Goal: Task Accomplishment & Management: Use online tool/utility

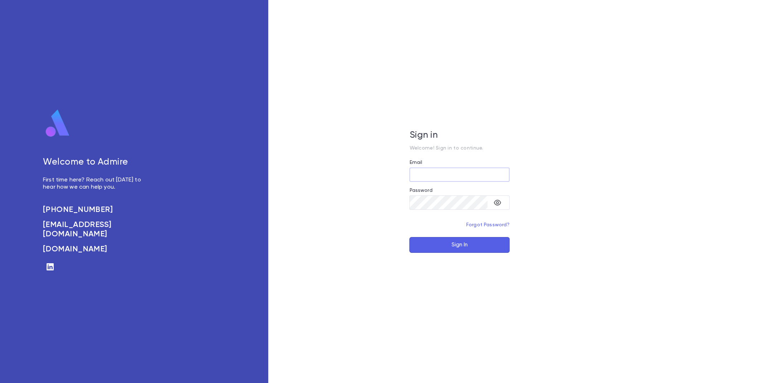
type input "**********"
click at [453, 249] on button "Sign In" at bounding box center [459, 245] width 100 height 16
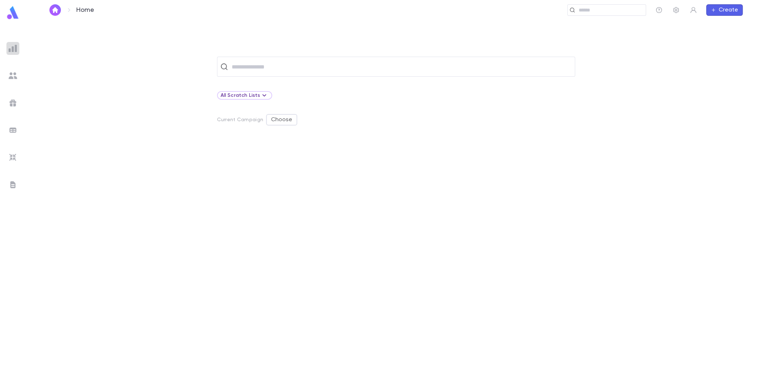
click at [10, 48] on img at bounding box center [13, 48] width 9 height 9
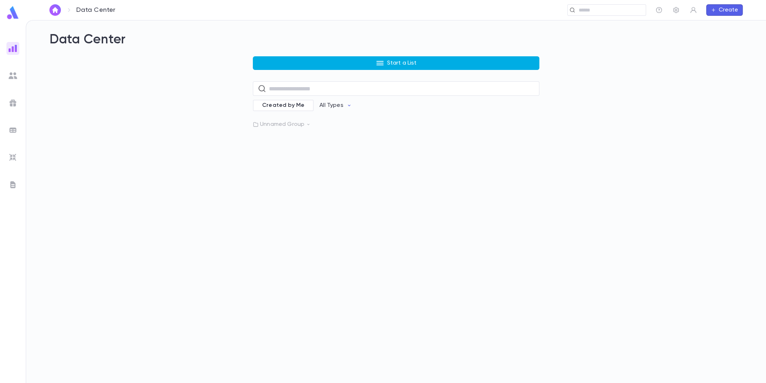
click at [384, 65] on icon "button" at bounding box center [380, 63] width 9 height 9
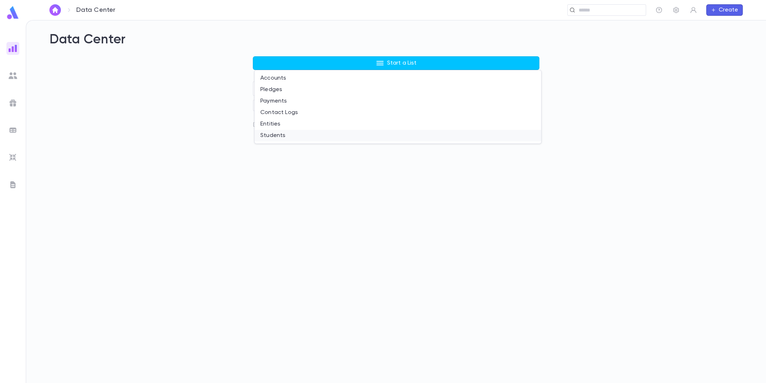
click at [326, 135] on li "Students" at bounding box center [398, 135] width 287 height 11
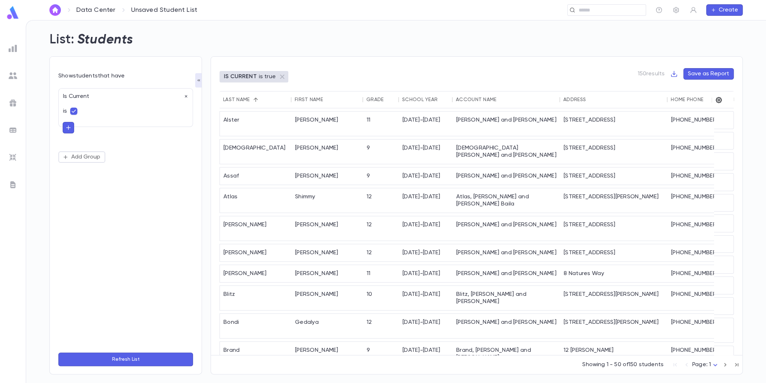
click at [718, 100] on icon "button" at bounding box center [719, 100] width 6 height 6
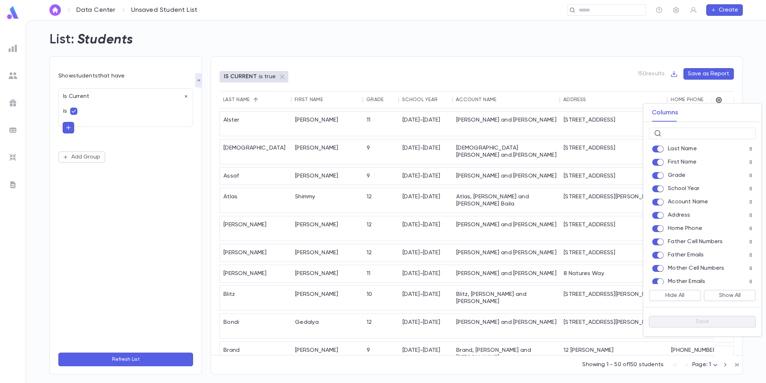
click at [584, 37] on div at bounding box center [383, 191] width 766 height 383
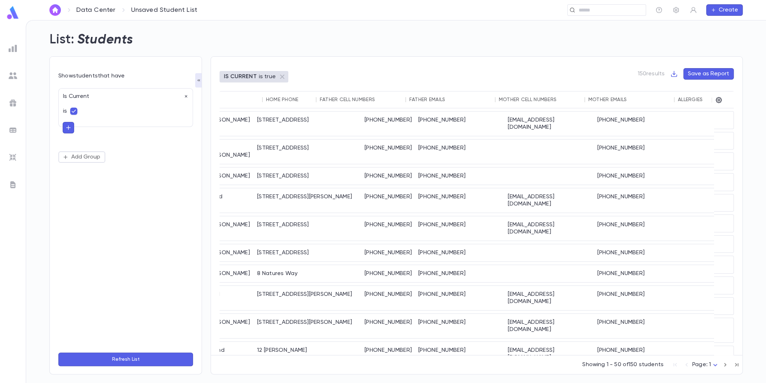
scroll to position [0, 421]
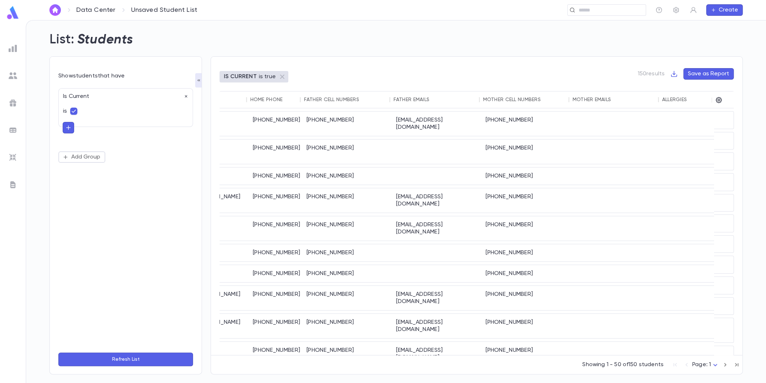
drag, startPoint x: 719, startPoint y: 355, endPoint x: 735, endPoint y: 343, distance: 20.3
click at [735, 354] on div "IS CURRENT is true 150 results Save as Report Last Name First Name Grade School…" at bounding box center [477, 215] width 532 height 318
click at [720, 102] on icon "button" at bounding box center [718, 99] width 7 height 7
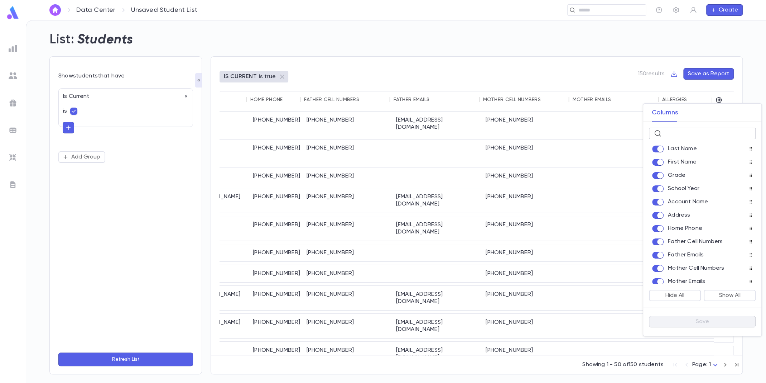
click at [696, 135] on input "text" at bounding box center [707, 133] width 86 height 11
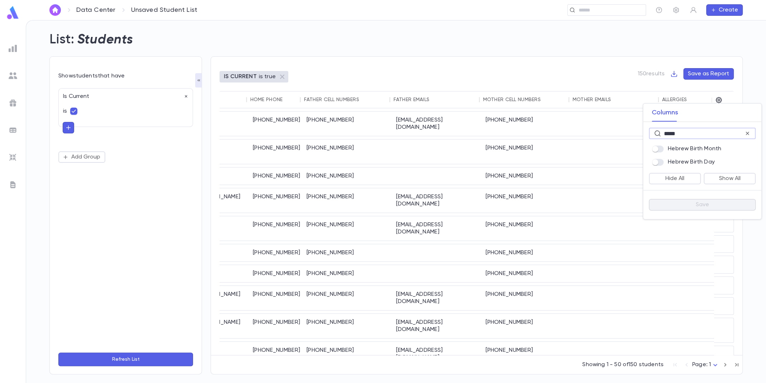
type input "*****"
click at [680, 208] on button "Save" at bounding box center [702, 204] width 107 height 11
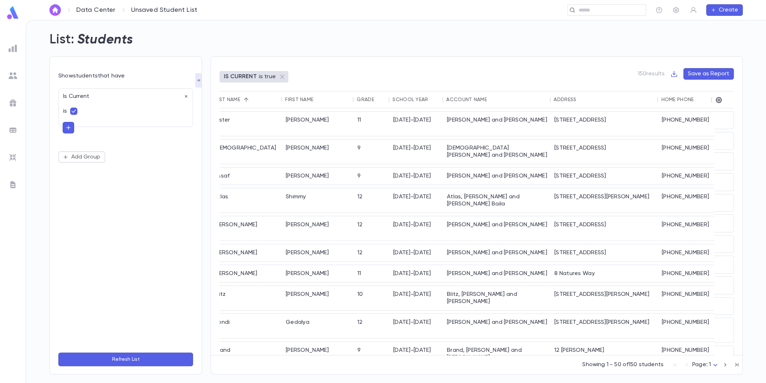
scroll to position [0, 0]
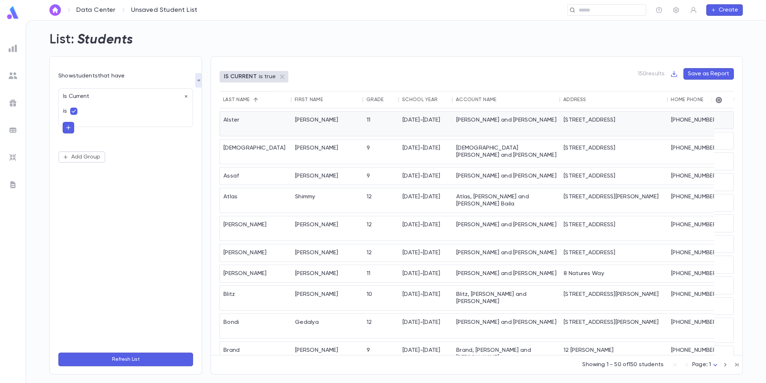
click at [297, 116] on div "[PERSON_NAME]" at bounding box center [328, 123] width 72 height 24
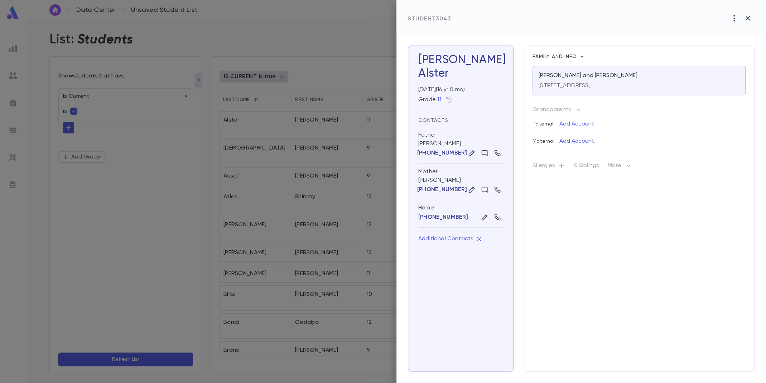
drag, startPoint x: 418, startPoint y: 86, endPoint x: 446, endPoint y: 90, distance: 28.5
click at [446, 90] on div "[DATE] ( 16 yr 0 mo )" at bounding box center [460, 88] width 88 height 10
click at [336, 115] on div at bounding box center [383, 191] width 766 height 383
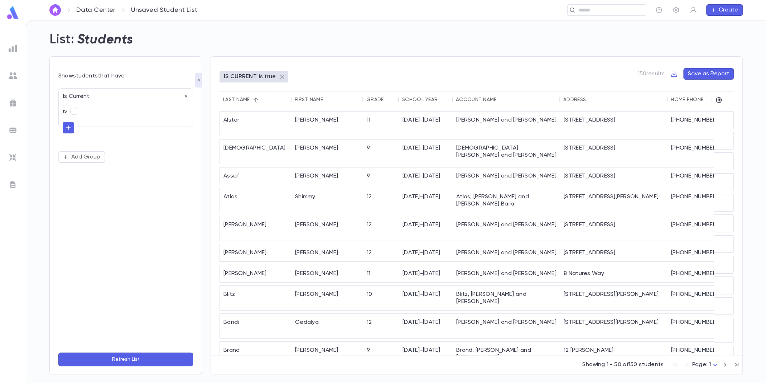
click at [280, 76] on icon at bounding box center [282, 77] width 4 height 4
